Goal: Find specific page/section: Find specific page/section

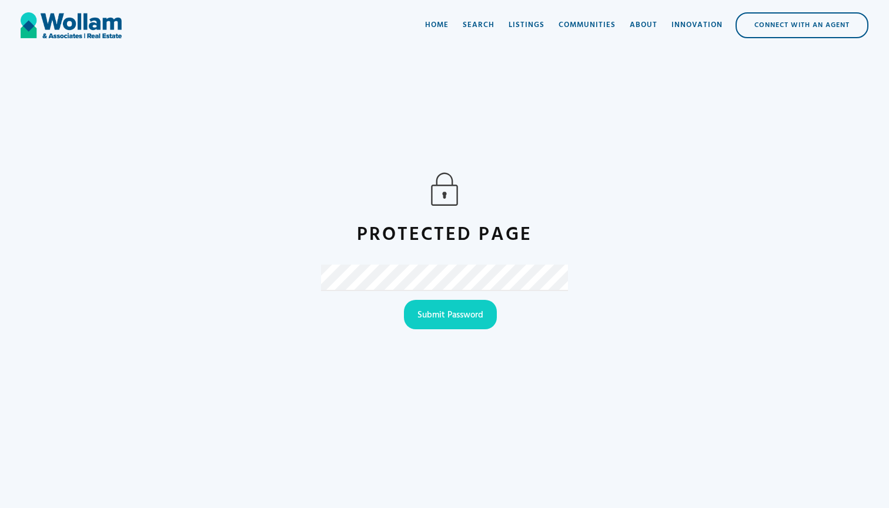
click at [450, 314] on input "Submit Password" at bounding box center [450, 314] width 93 height 29
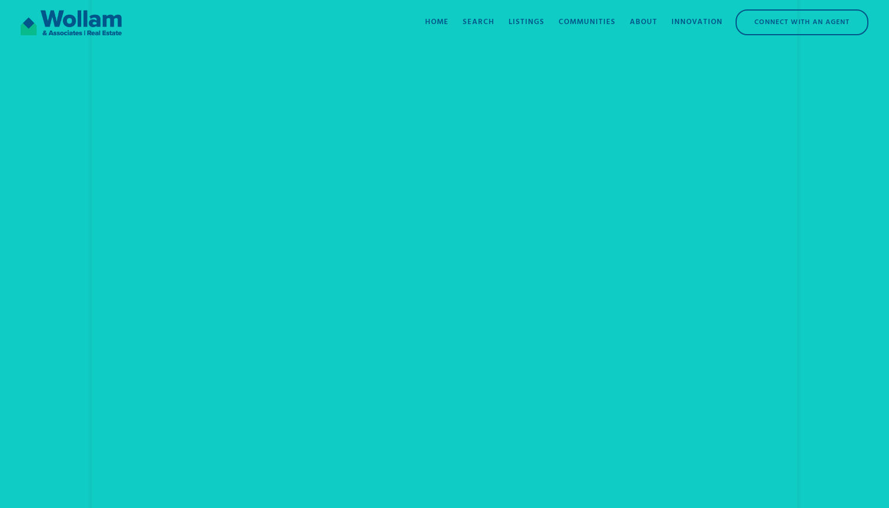
scroll to position [341, 0]
